Goal: Task Accomplishment & Management: Manage account settings

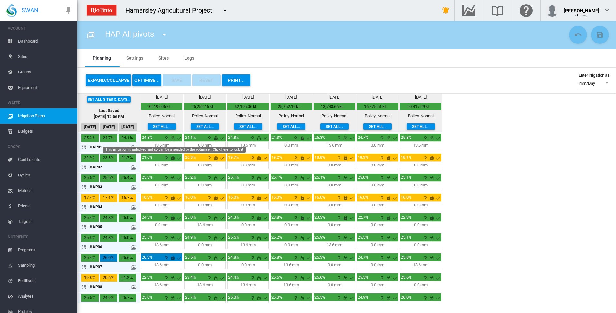
click at [172, 138] on md-icon "This irrigation is unlocked and so can be amended by the optimiser. Click here …" at bounding box center [173, 138] width 8 height 8
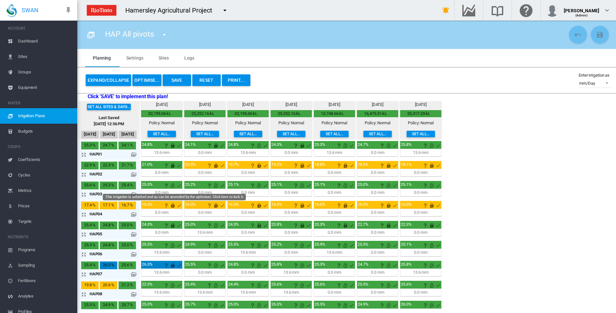
click at [173, 185] on md-icon "This irrigation is unlocked and so can be amended by the optimiser. Click here …" at bounding box center [173, 186] width 8 height 8
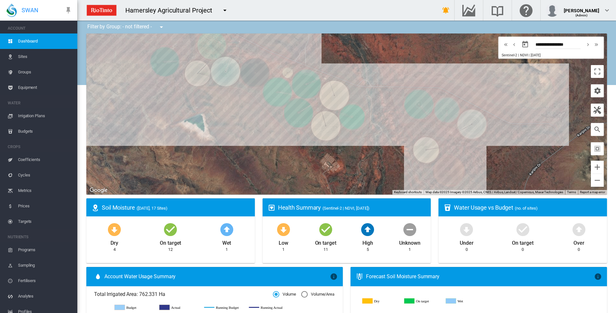
click at [39, 116] on span "Irrigation Plans" at bounding box center [45, 115] width 54 height 15
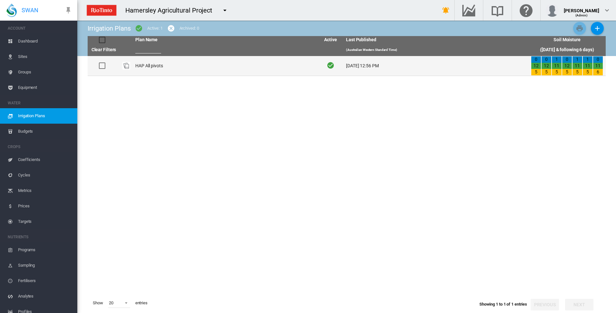
click at [145, 69] on td "HAP All pivots" at bounding box center [225, 66] width 185 height 20
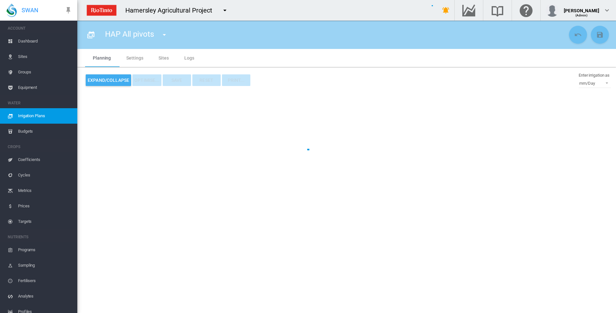
type input "**********"
type input "*"
type input "*****"
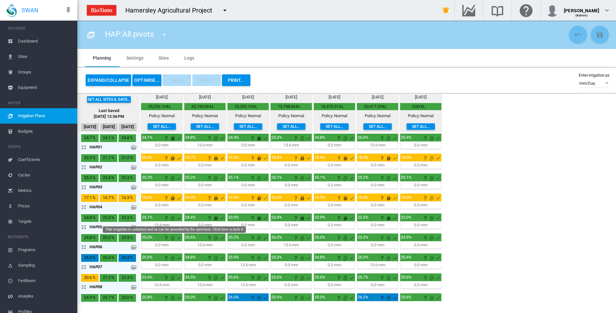
click at [173, 219] on md-icon "This irrigation is unlocked and so can be amended by the optimiser. Click here …" at bounding box center [173, 218] width 8 height 8
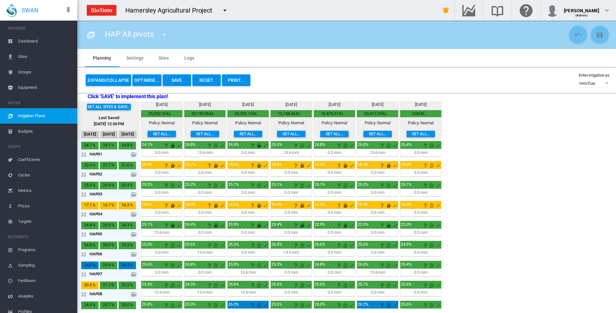
scroll to position [32, 0]
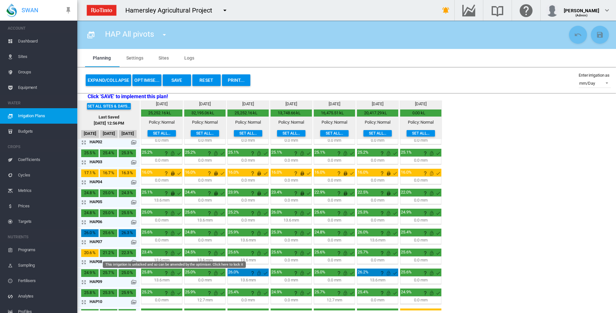
click at [172, 253] on md-icon "This irrigation is unlocked and so can be amended by the optimiser. Click here …" at bounding box center [173, 253] width 8 height 8
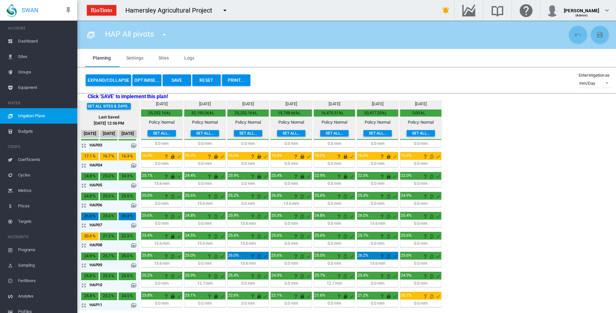
scroll to position [64, 0]
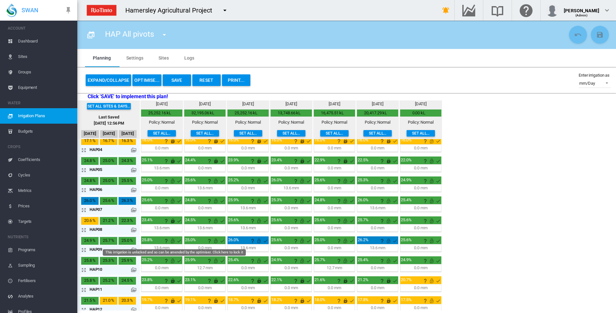
click at [173, 242] on md-icon "This irrigation is unlocked and so can be amended by the optimiser. Click here …" at bounding box center [173, 241] width 8 height 8
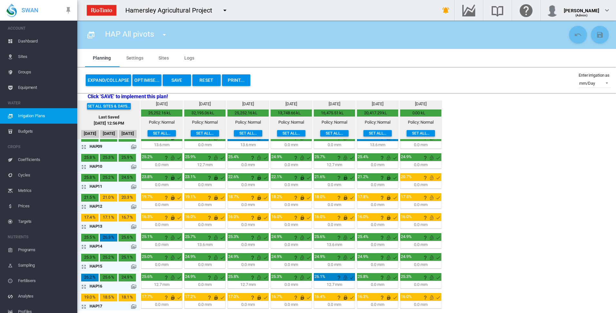
scroll to position [169, 0]
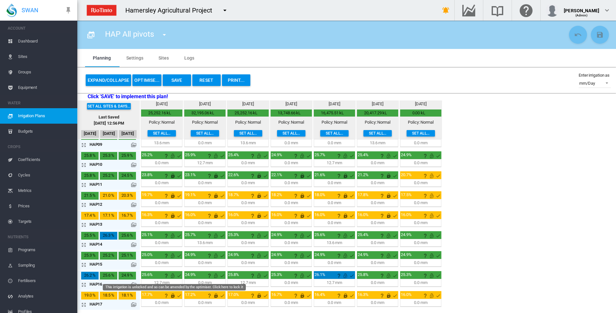
click at [173, 276] on md-icon "This irrigation is unlocked and so can be amended by the optimiser. Click here …" at bounding box center [173, 276] width 8 height 8
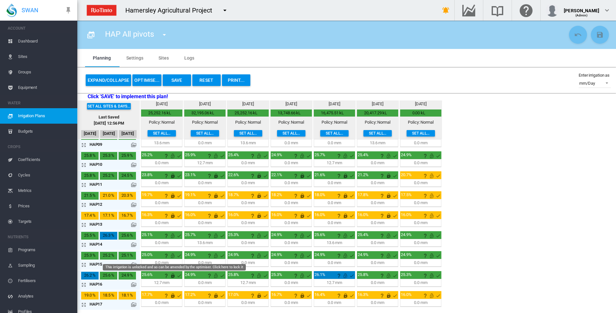
click at [172, 256] on md-icon "This irrigation is unlocked and so can be amended by the optimiser. Click here …" at bounding box center [173, 256] width 8 height 8
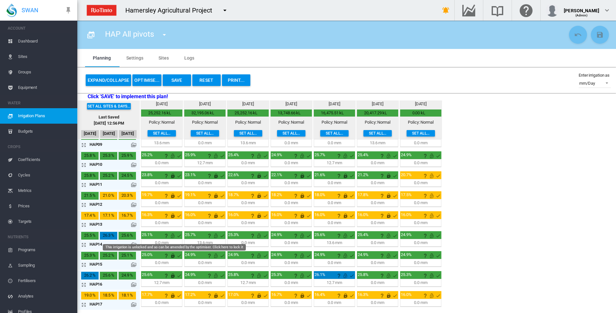
click at [172, 236] on md-icon "This irrigation is unlocked and so can be amended by the optimiser. Click here …" at bounding box center [173, 236] width 8 height 8
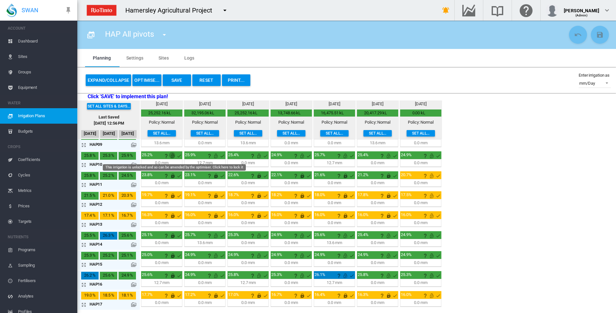
click at [172, 156] on md-icon "This irrigation is unlocked and so can be amended by the optimiser. Click here …" at bounding box center [173, 156] width 8 height 8
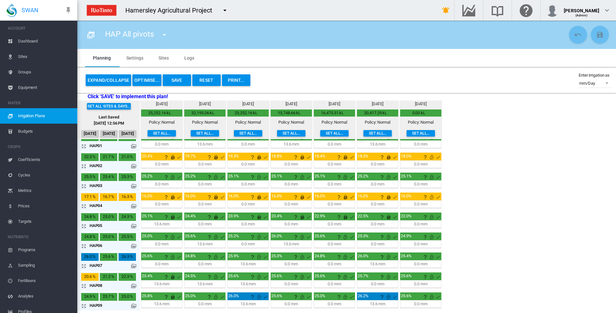
scroll to position [0, 0]
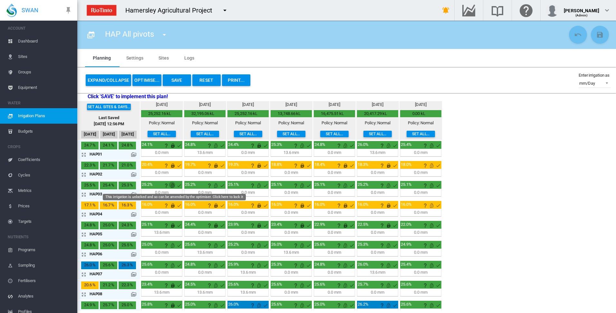
click at [172, 187] on md-icon "This irrigation is unlocked and so can be amended by the optimiser. Click here …" at bounding box center [173, 186] width 8 height 8
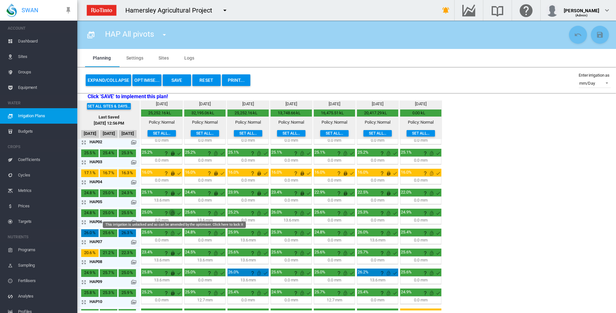
click at [172, 213] on md-icon "This irrigation is unlocked and so can be amended by the optimiser. Click here …" at bounding box center [173, 213] width 8 height 8
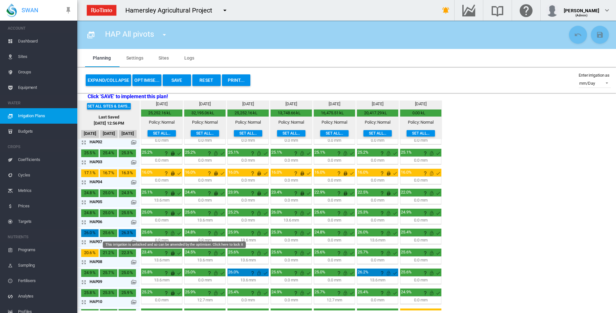
click at [173, 234] on md-icon "This irrigation is unlocked and so can be amended by the optimiser. Click here …" at bounding box center [173, 233] width 8 height 8
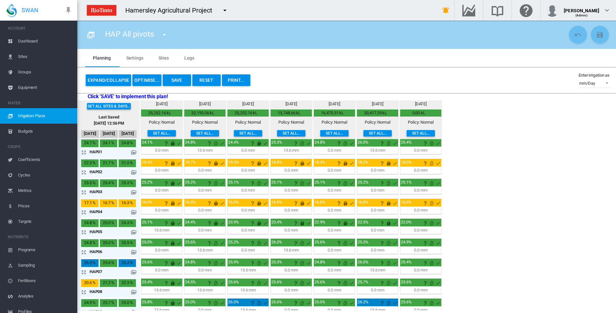
scroll to position [0, 0]
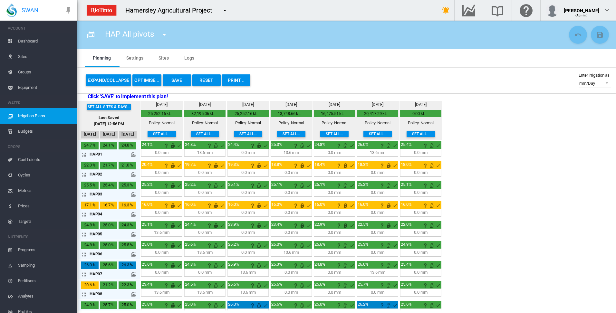
click at [133, 153] on md-icon at bounding box center [133, 154] width 5 height 5
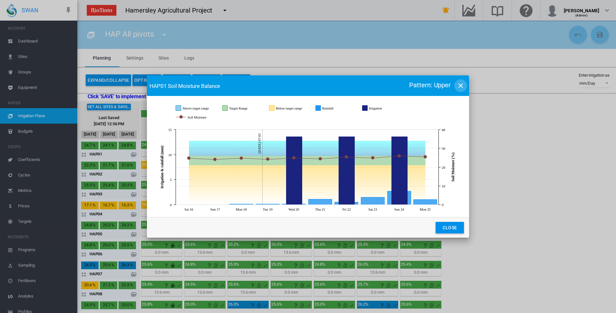
click at [460, 85] on md-icon "icon-close" at bounding box center [461, 86] width 8 height 8
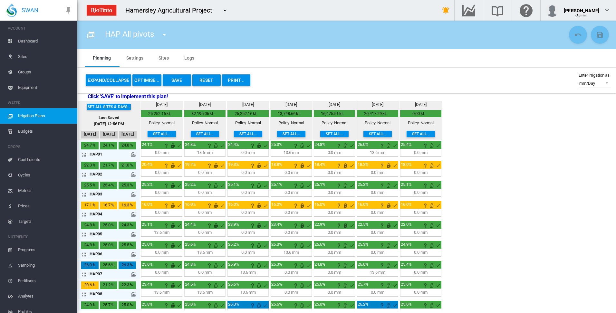
click at [133, 153] on md-icon at bounding box center [133, 154] width 5 height 5
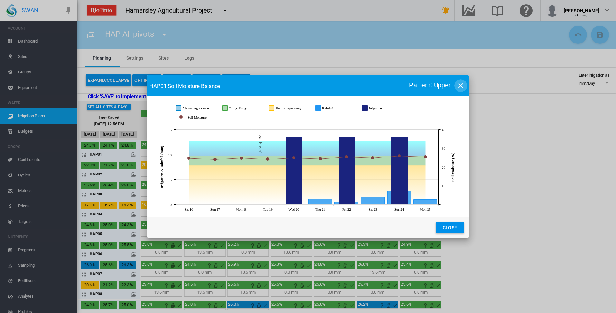
click at [460, 86] on md-icon "icon-close" at bounding box center [461, 86] width 8 height 8
